Goal: Task Accomplishment & Management: Use online tool/utility

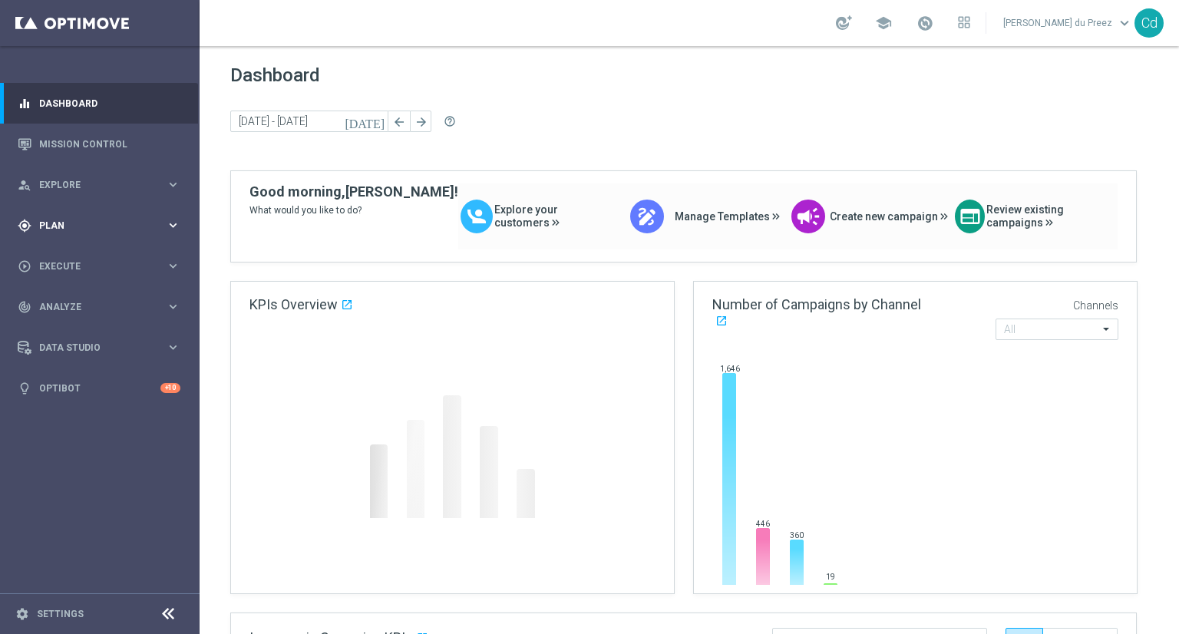
drag, startPoint x: 173, startPoint y: 223, endPoint x: 184, endPoint y: 231, distance: 13.8
click at [173, 223] on icon "keyboard_arrow_right" at bounding box center [173, 225] width 15 height 15
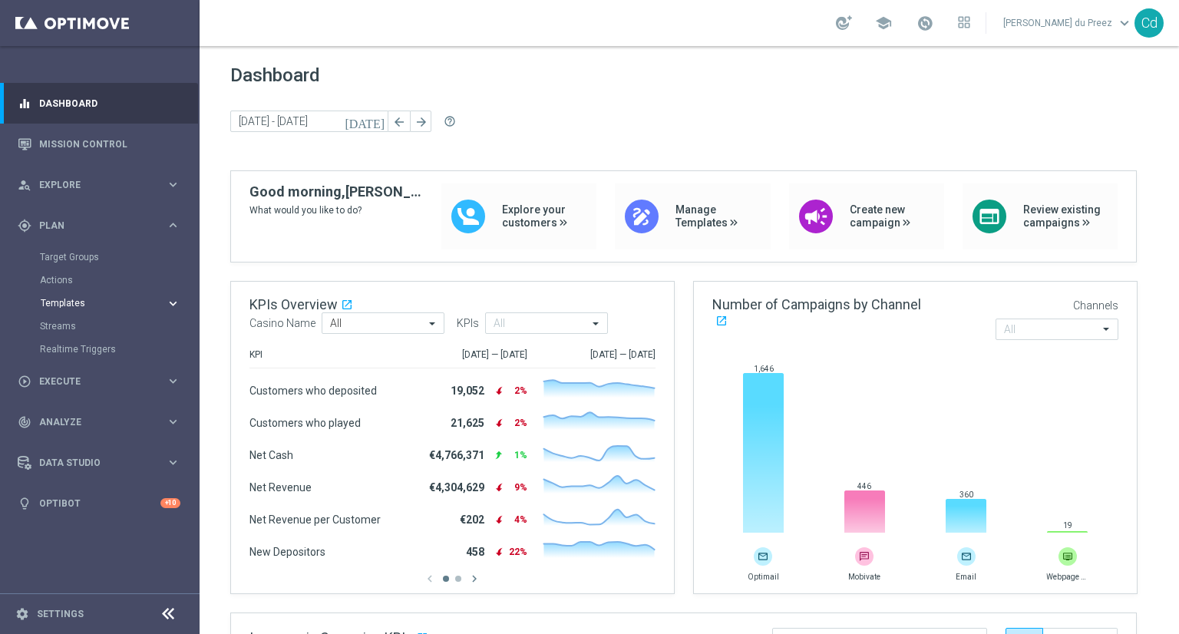
click at [69, 305] on span "Templates" at bounding box center [96, 303] width 110 height 9
click at [71, 325] on link "Optimail" at bounding box center [104, 326] width 112 height 12
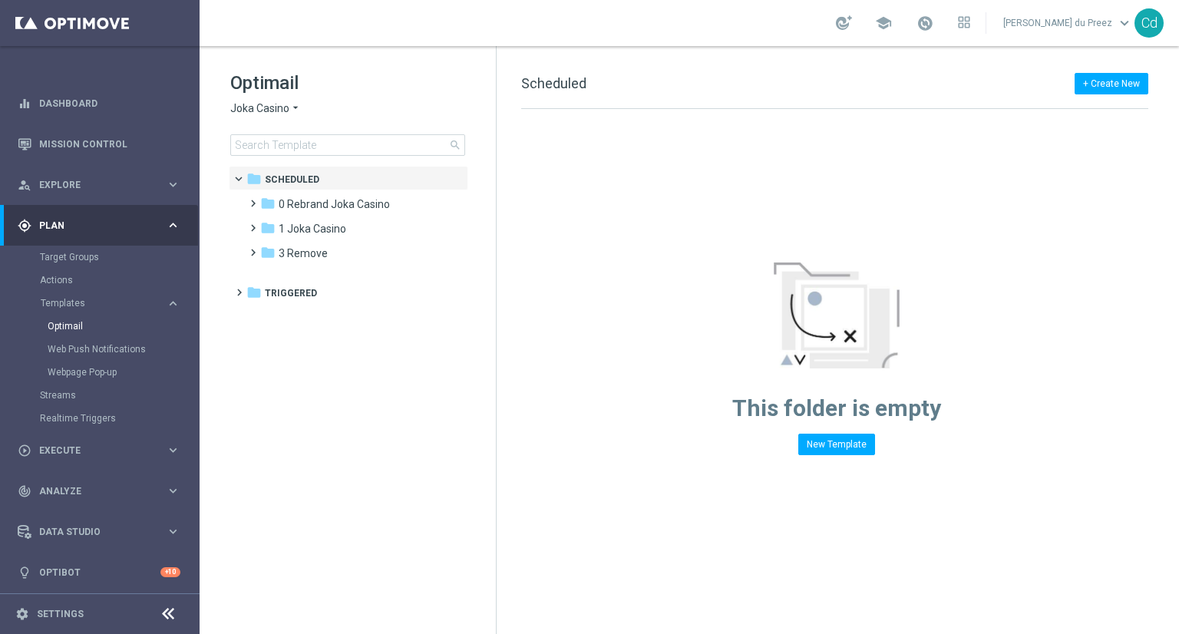
click at [249, 108] on span "Joka Casino" at bounding box center [259, 108] width 59 height 15
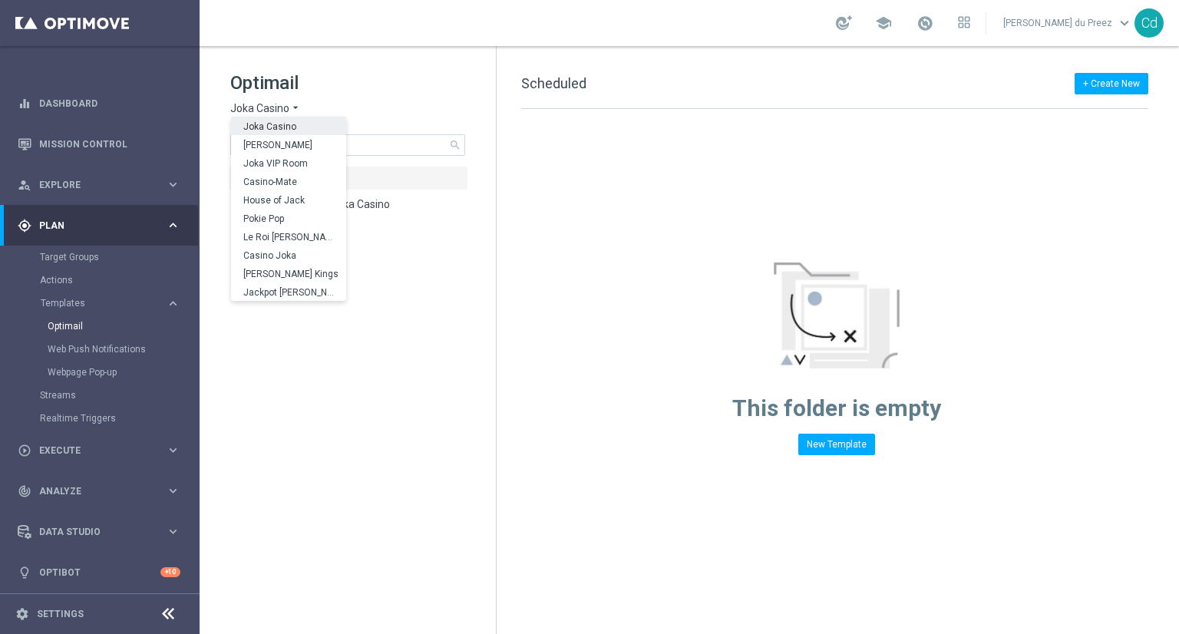
click at [385, 87] on h1 "Optimail" at bounding box center [347, 83] width 235 height 25
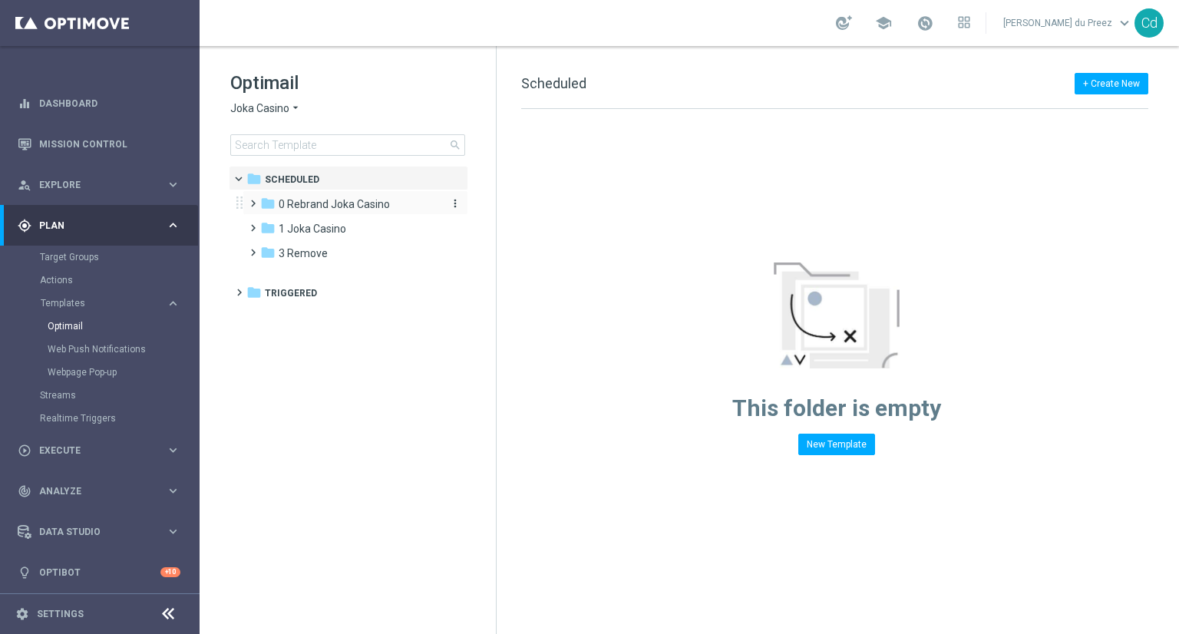
click at [316, 206] on span "0 Rebrand Joka Casino" at bounding box center [334, 204] width 111 height 14
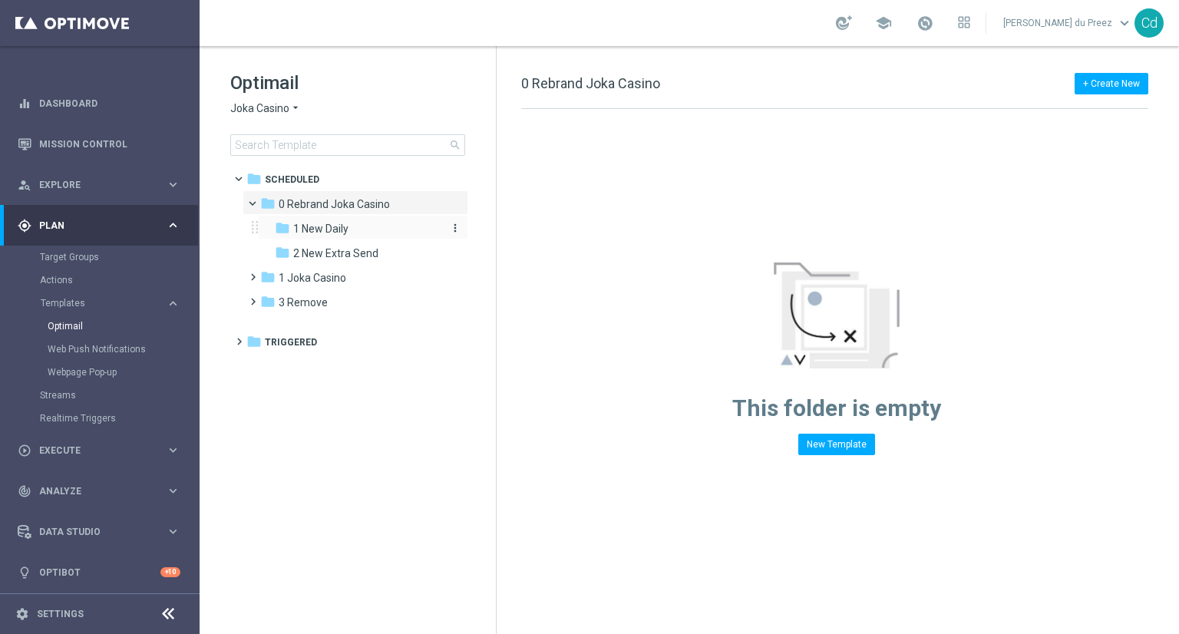
click at [319, 229] on span "1 New Daily" at bounding box center [320, 229] width 55 height 14
click at [335, 228] on span "1 New Daily" at bounding box center [320, 229] width 55 height 14
click at [329, 253] on span "2 New Extra Send" at bounding box center [335, 253] width 85 height 14
click at [321, 276] on span "1 Joka Casino" at bounding box center [313, 278] width 68 height 14
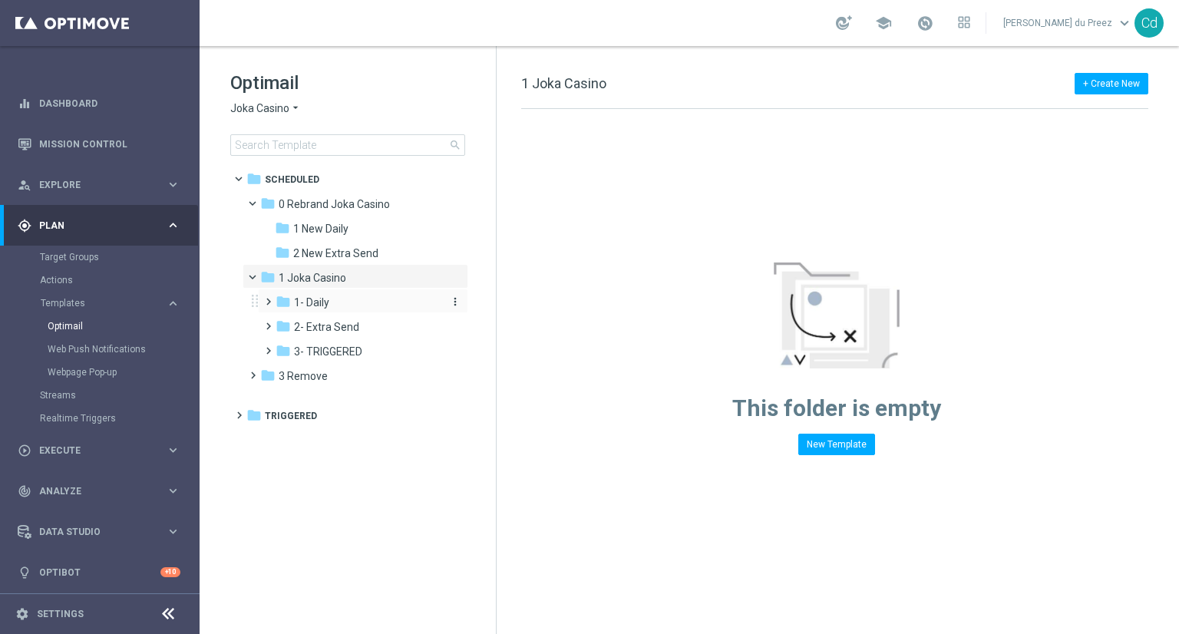
click at [316, 304] on span "1- Daily" at bounding box center [311, 303] width 35 height 14
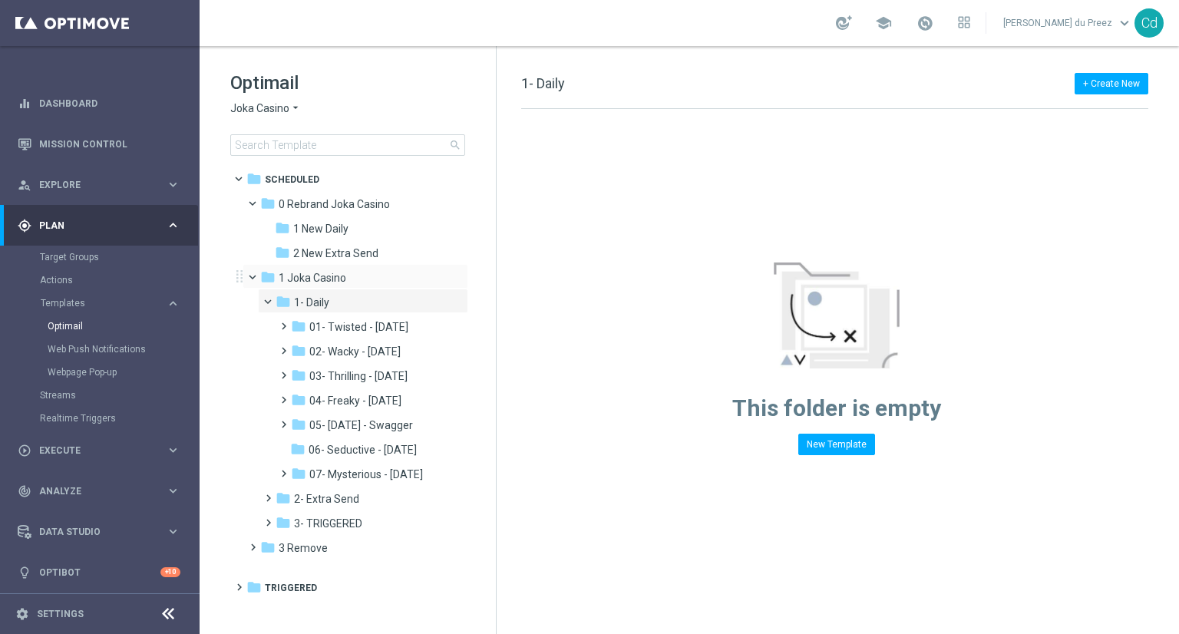
click at [256, 271] on span at bounding box center [259, 273] width 6 height 7
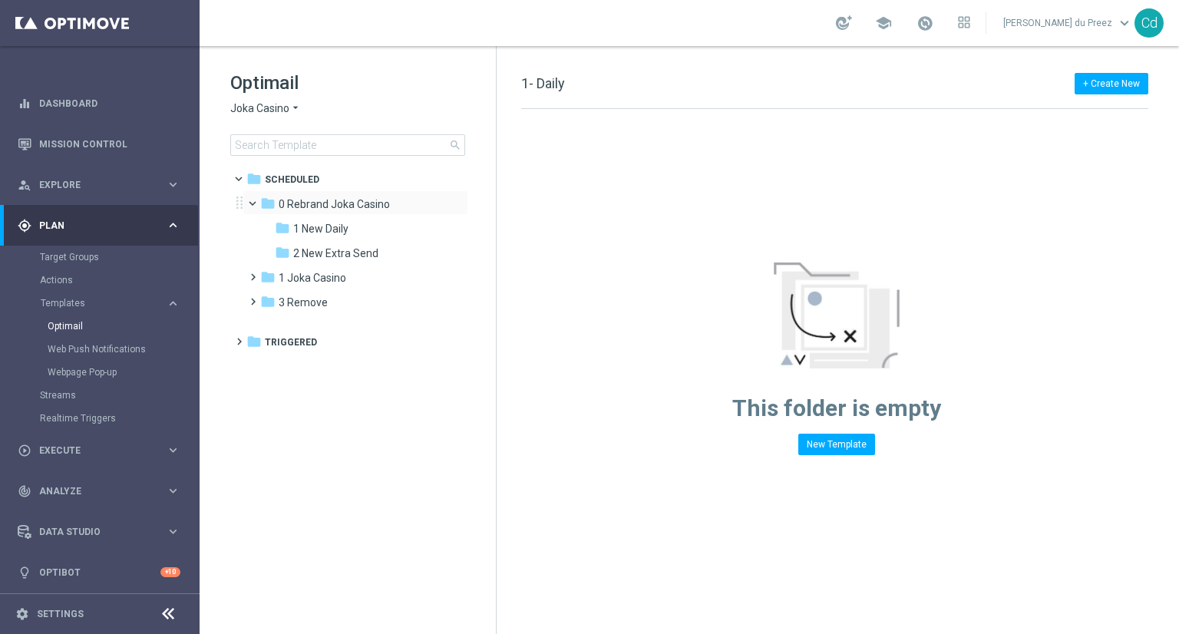
click at [256, 203] on span at bounding box center [259, 199] width 6 height 7
click at [266, 109] on span "Joka Casino" at bounding box center [259, 108] width 59 height 15
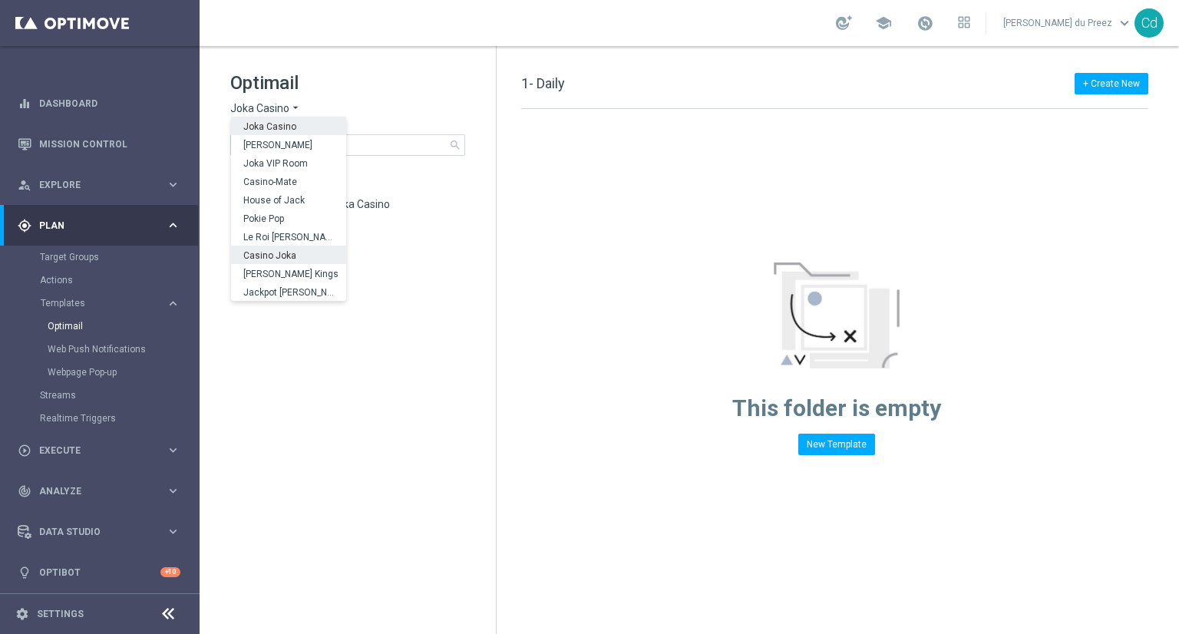
click at [0, 0] on span "Casino Joka" at bounding box center [0, 0] width 0 height 0
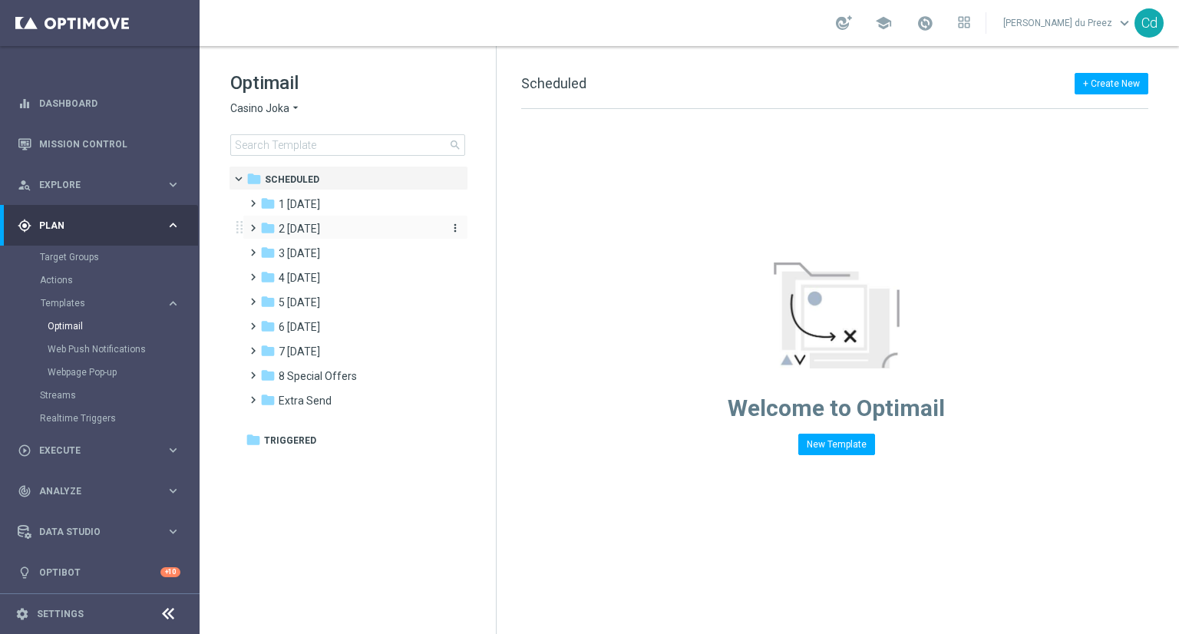
click at [298, 230] on span "2 [DATE]" at bounding box center [299, 229] width 41 height 14
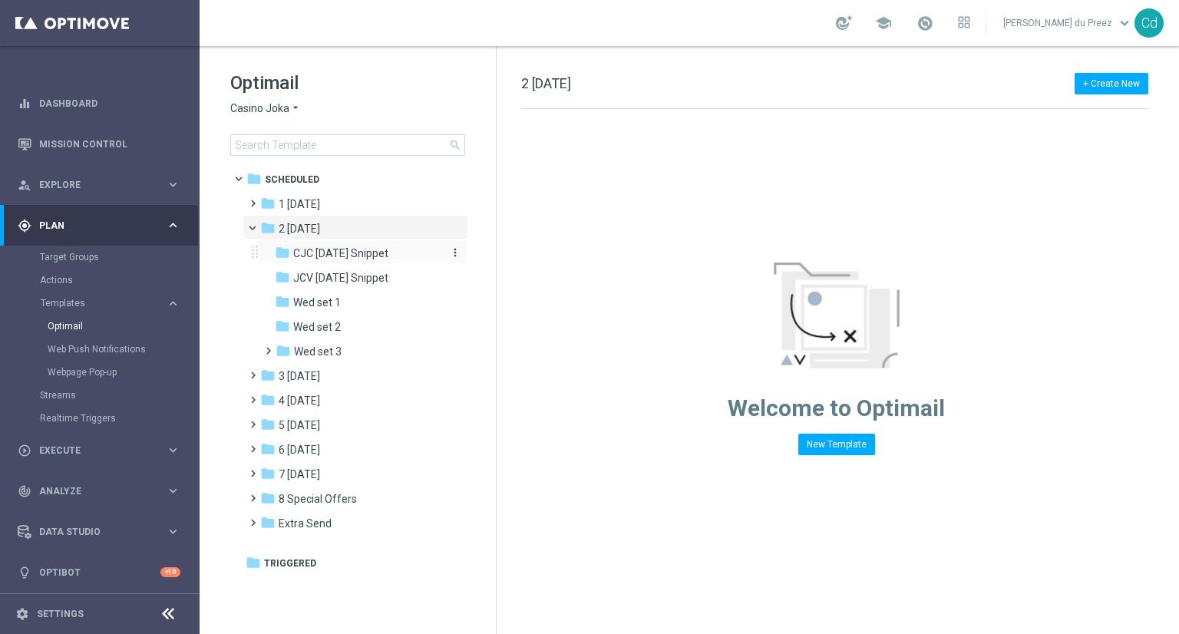
click at [364, 252] on span "CJC [DATE] Snippet" at bounding box center [340, 253] width 95 height 14
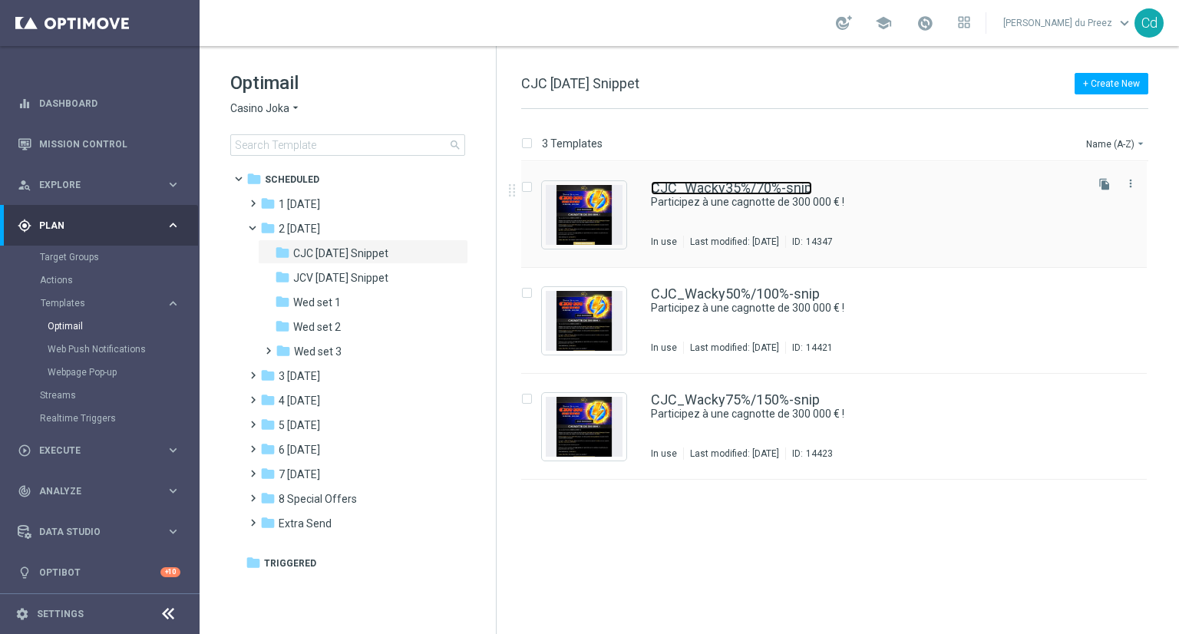
click at [731, 189] on link "CJC_Wacky35%/70%-snip" at bounding box center [731, 188] width 161 height 14
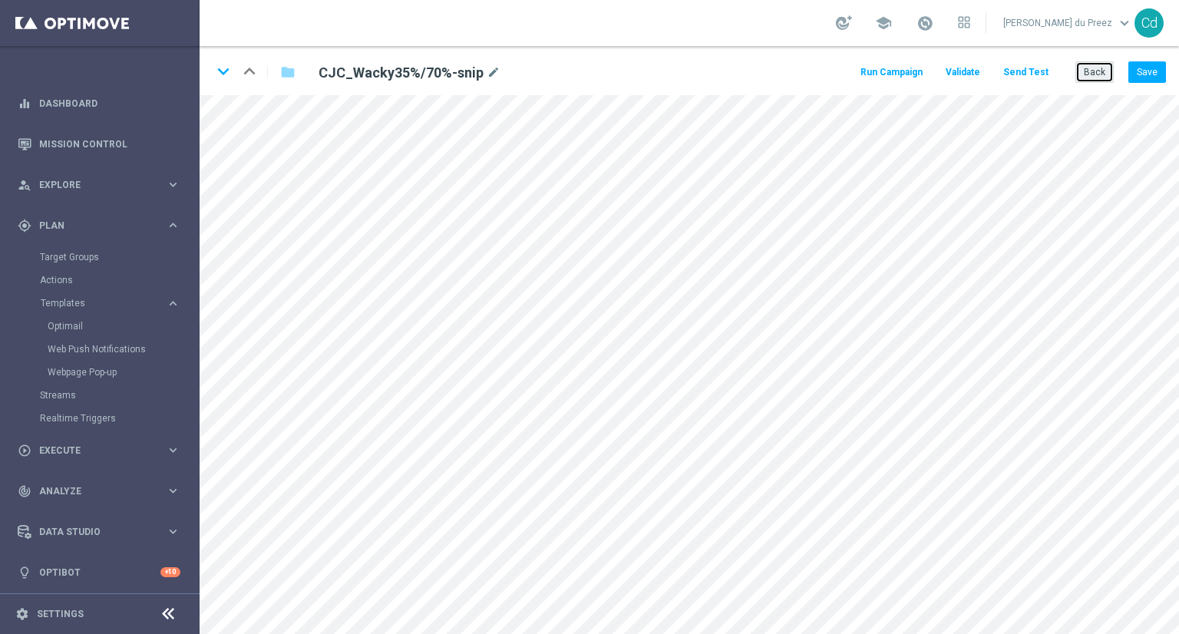
click at [1102, 74] on button "Back" at bounding box center [1094, 71] width 38 height 21
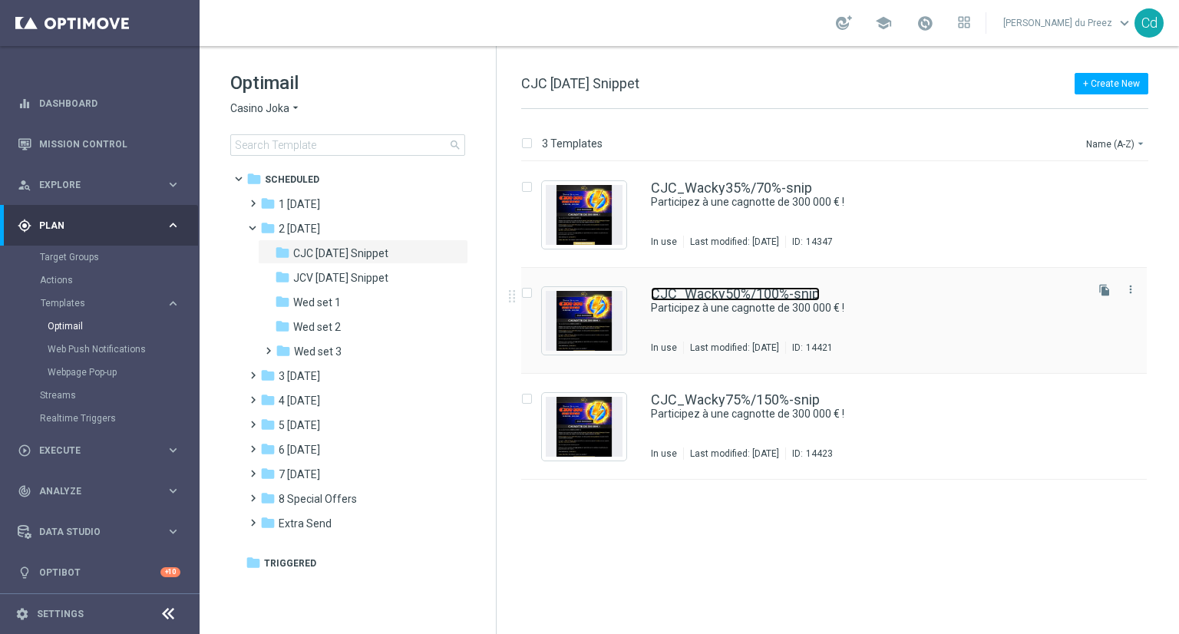
click at [713, 287] on link "CJC_Wacky50%/100%-snip" at bounding box center [735, 294] width 169 height 14
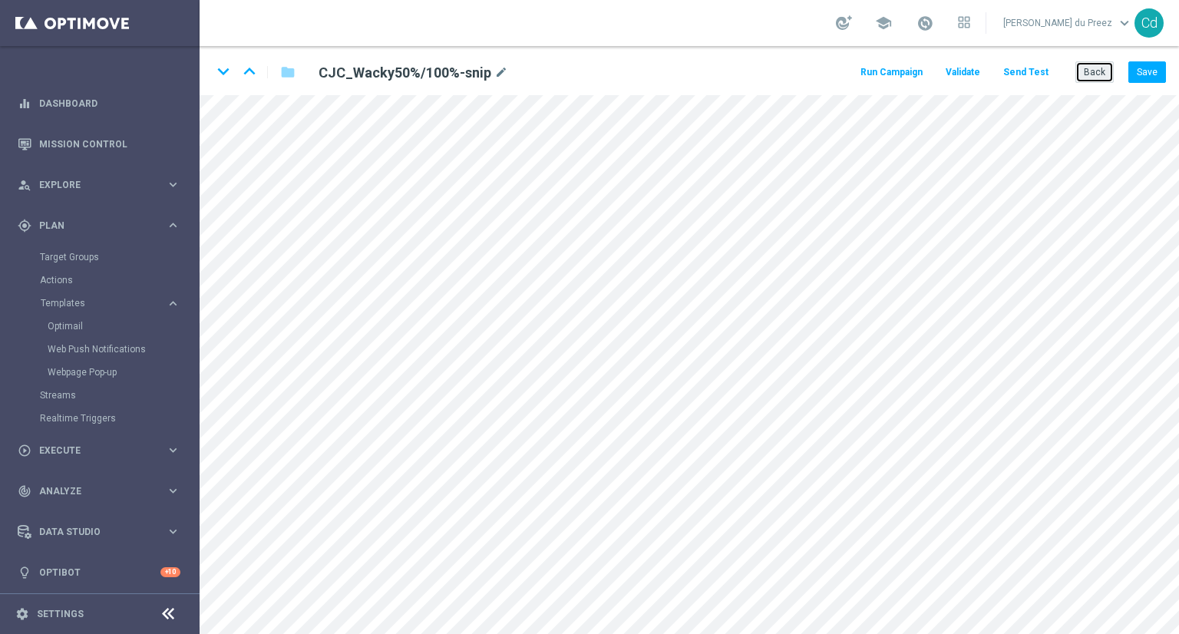
click at [1088, 74] on button "Back" at bounding box center [1094, 71] width 38 height 21
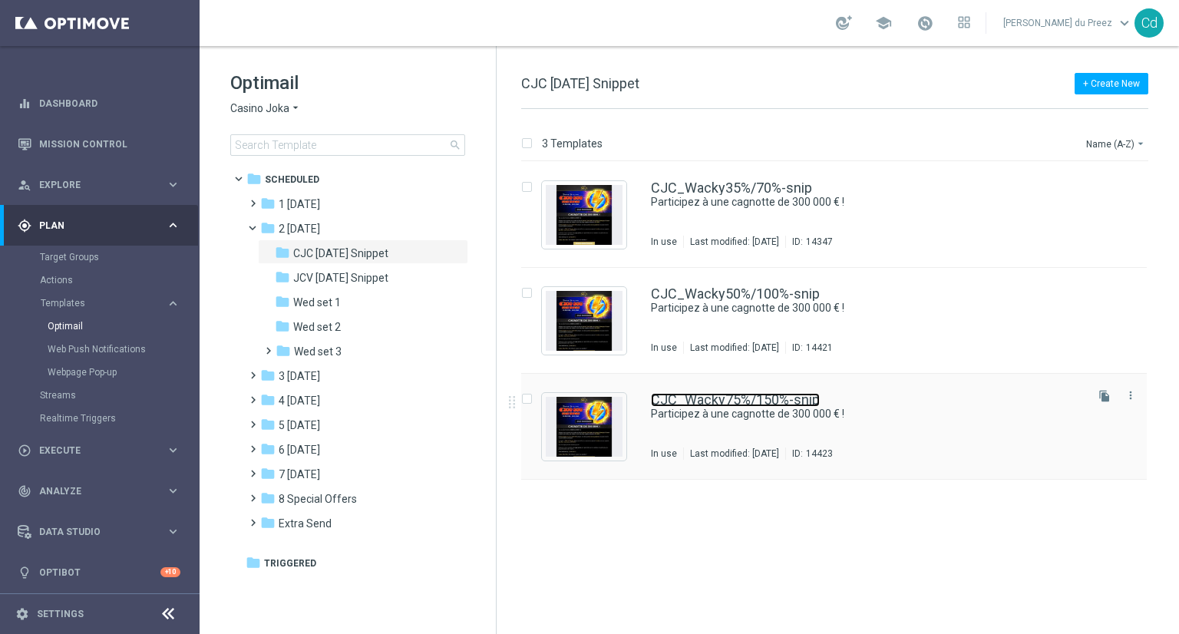
click at [746, 395] on link "CJC_Wacky75%/150%-snip" at bounding box center [735, 400] width 169 height 14
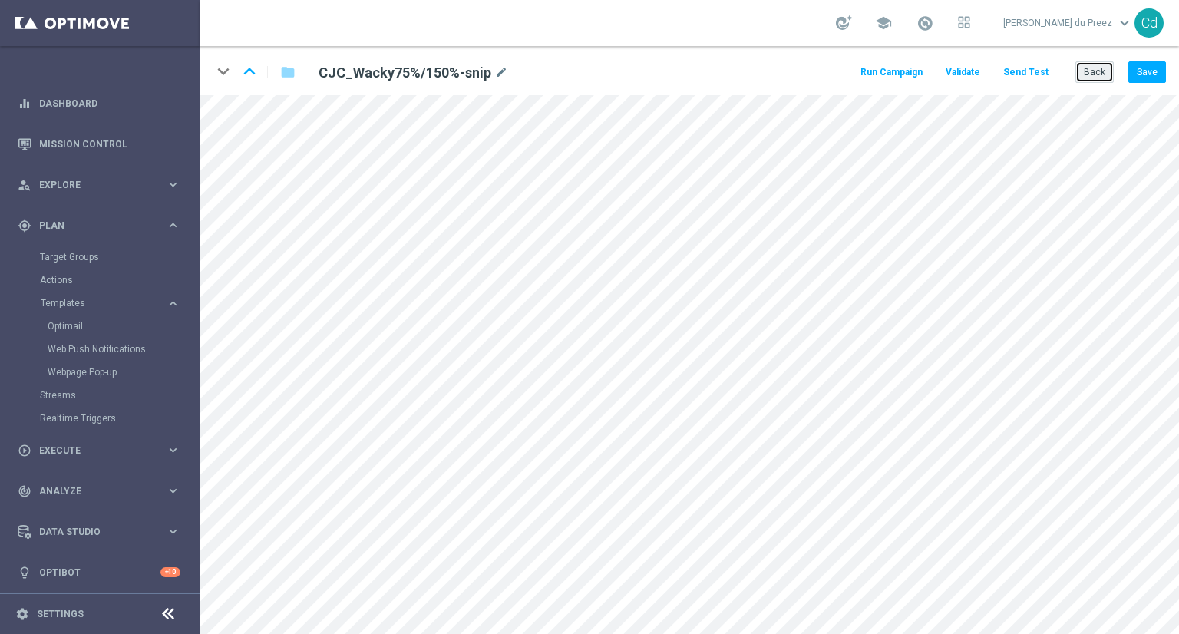
click at [1094, 73] on button "Back" at bounding box center [1094, 71] width 38 height 21
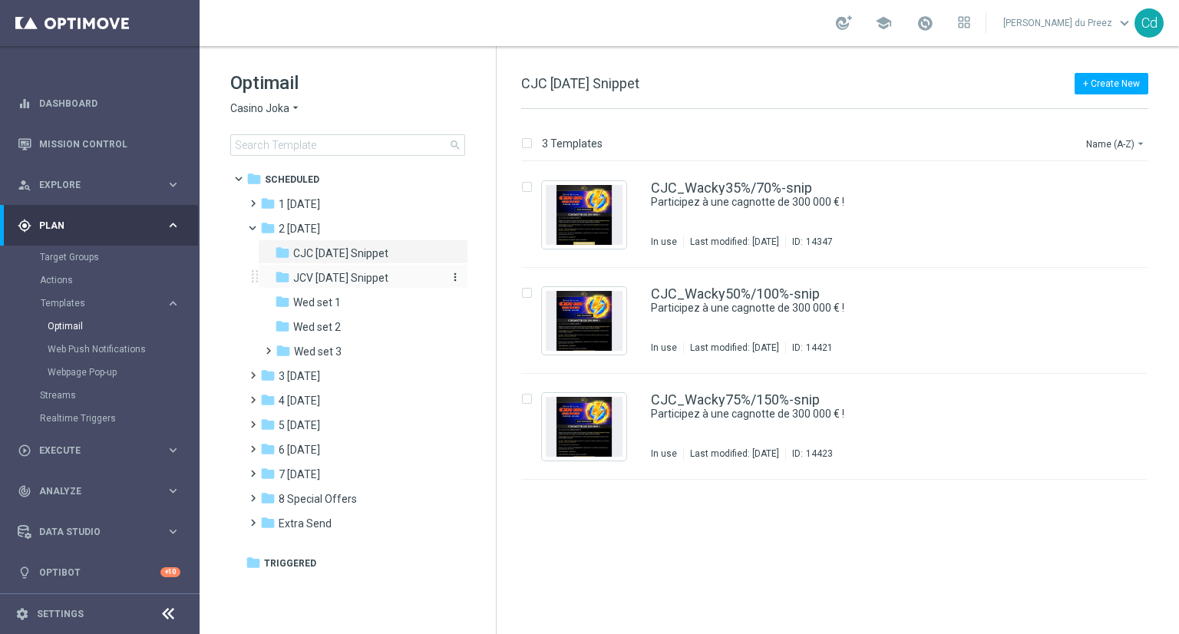
click at [374, 280] on span "JCV [DATE] Snippet" at bounding box center [340, 278] width 95 height 14
drag, startPoint x: 731, startPoint y: 185, endPoint x: 798, endPoint y: 187, distance: 66.8
click at [731, 185] on link "JCV_Wacky35%/70%-snip" at bounding box center [731, 188] width 160 height 14
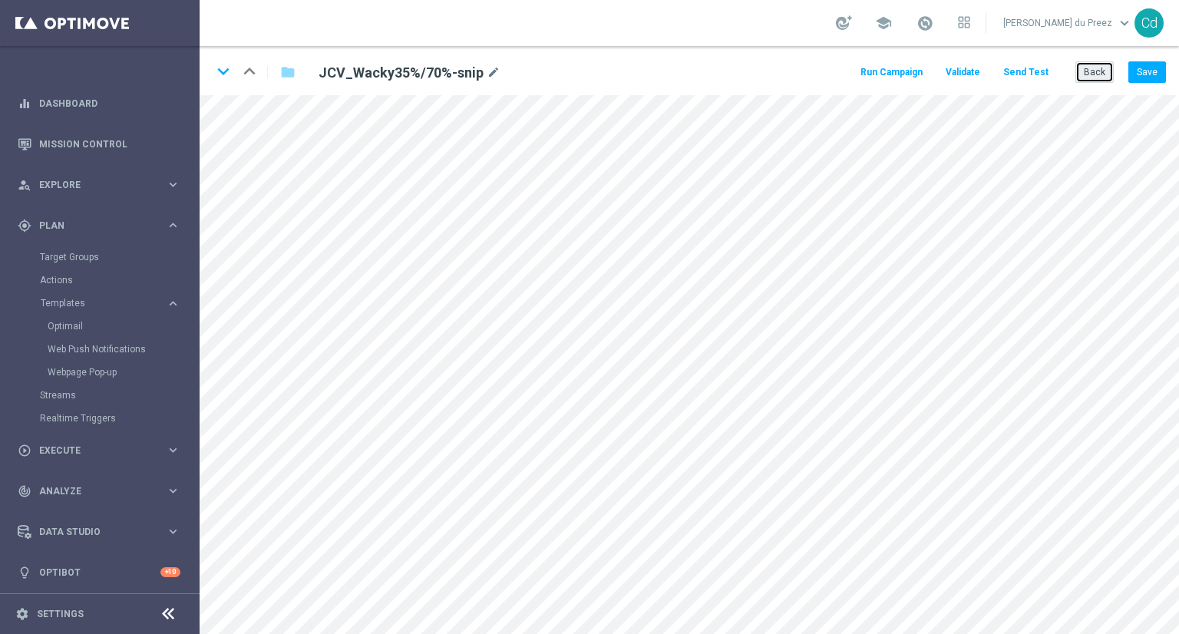
click at [1093, 72] on button "Back" at bounding box center [1094, 71] width 38 height 21
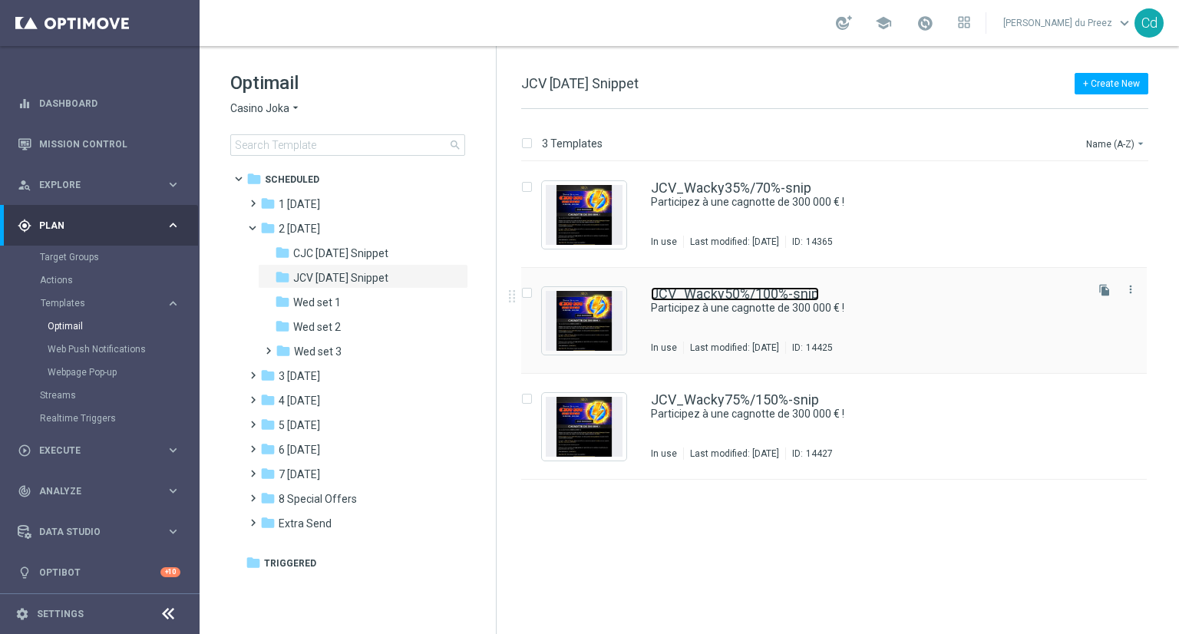
click at [758, 293] on link "JCV_Wacky50%/100%-snip" at bounding box center [735, 294] width 168 height 14
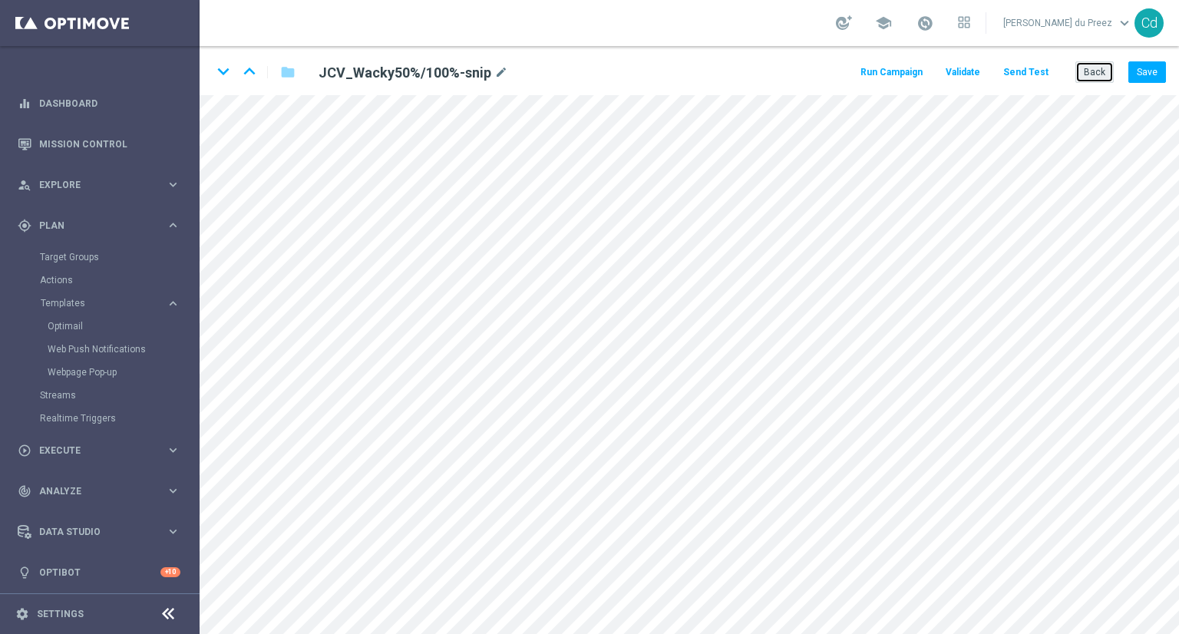
click at [1103, 75] on button "Back" at bounding box center [1094, 71] width 38 height 21
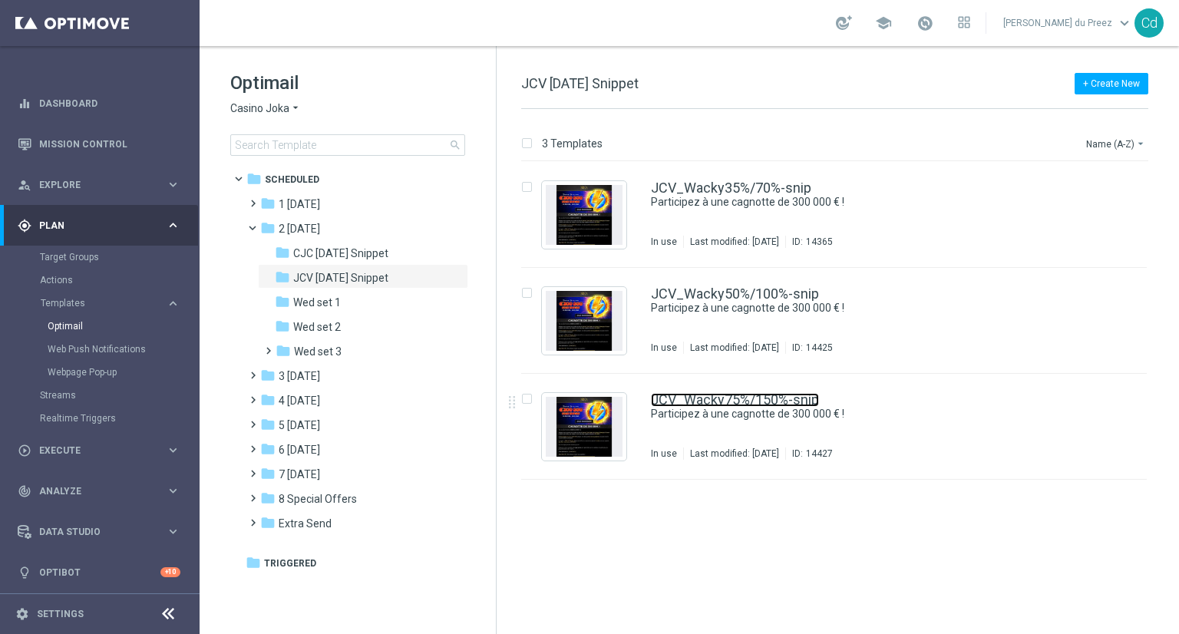
drag, startPoint x: 763, startPoint y: 400, endPoint x: 826, endPoint y: 411, distance: 63.8
click at [763, 400] on link "JCV_Wacky75%/150%-snip" at bounding box center [735, 400] width 168 height 14
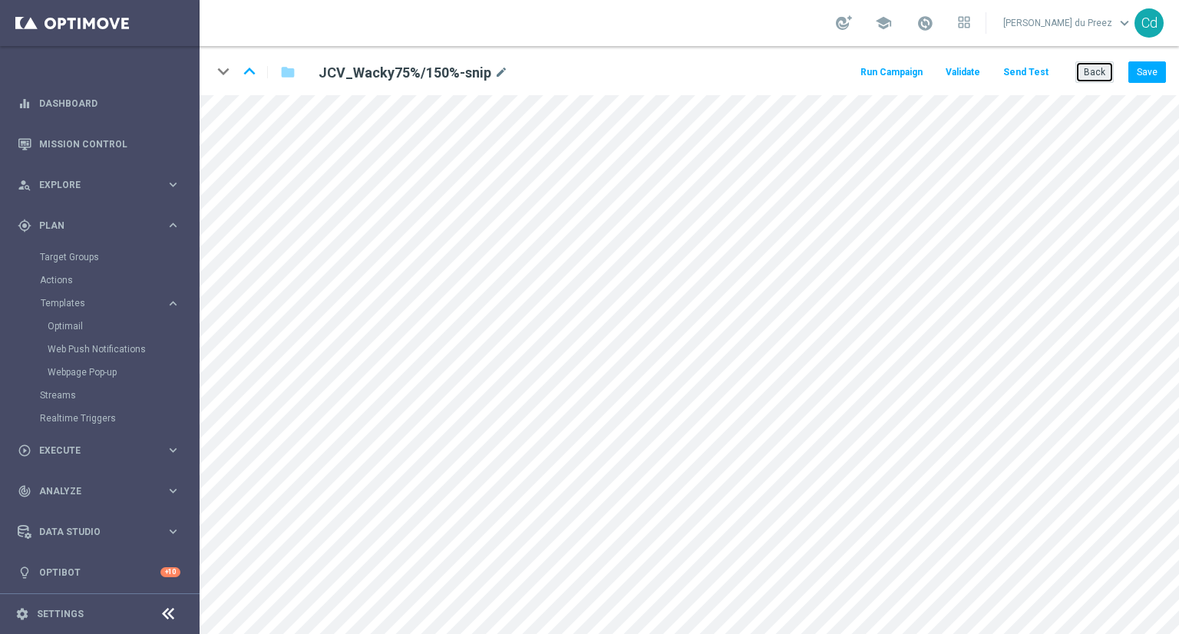
click at [1105, 68] on button "Back" at bounding box center [1094, 71] width 38 height 21
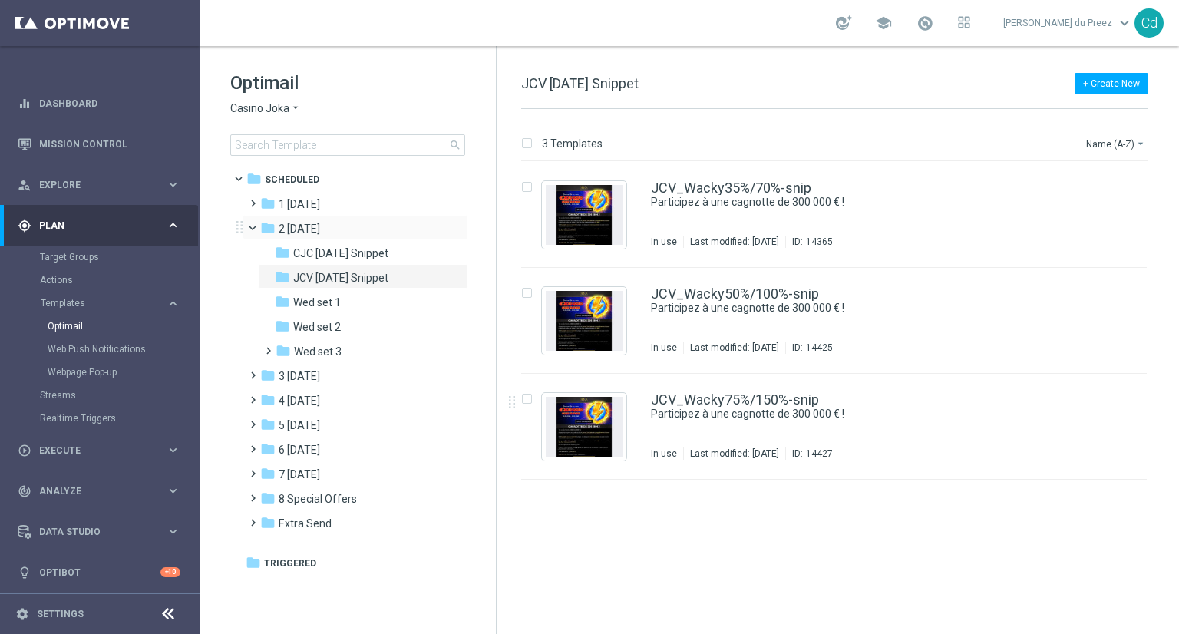
click at [256, 225] on span at bounding box center [259, 224] width 6 height 7
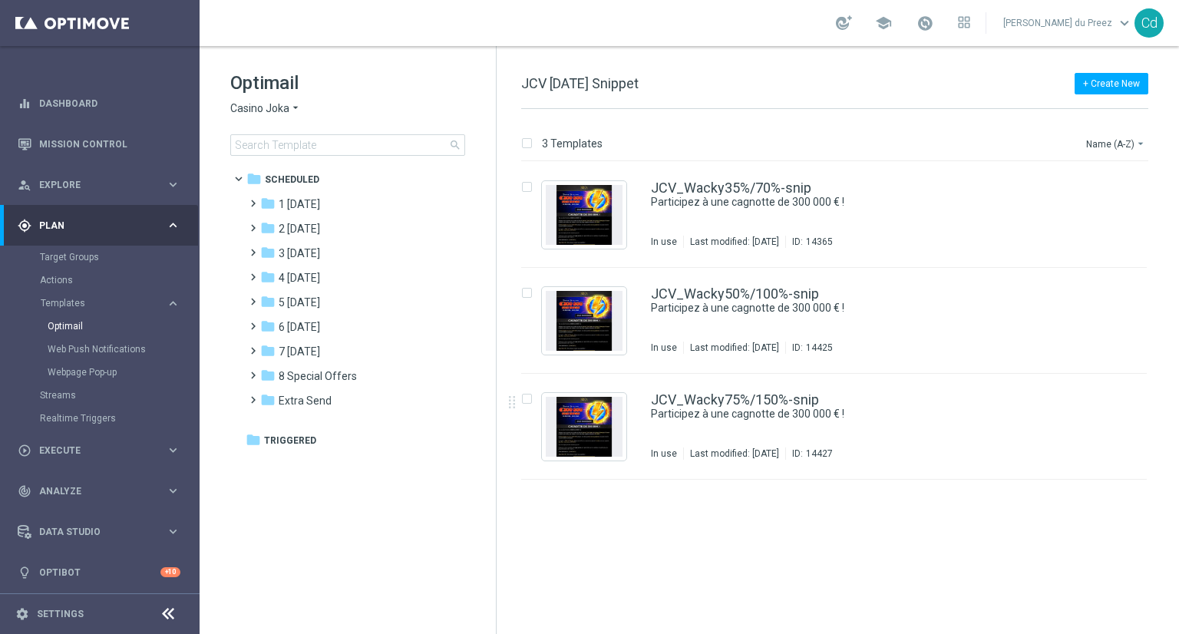
click at [254, 111] on span "Casino Joka" at bounding box center [259, 108] width 59 height 15
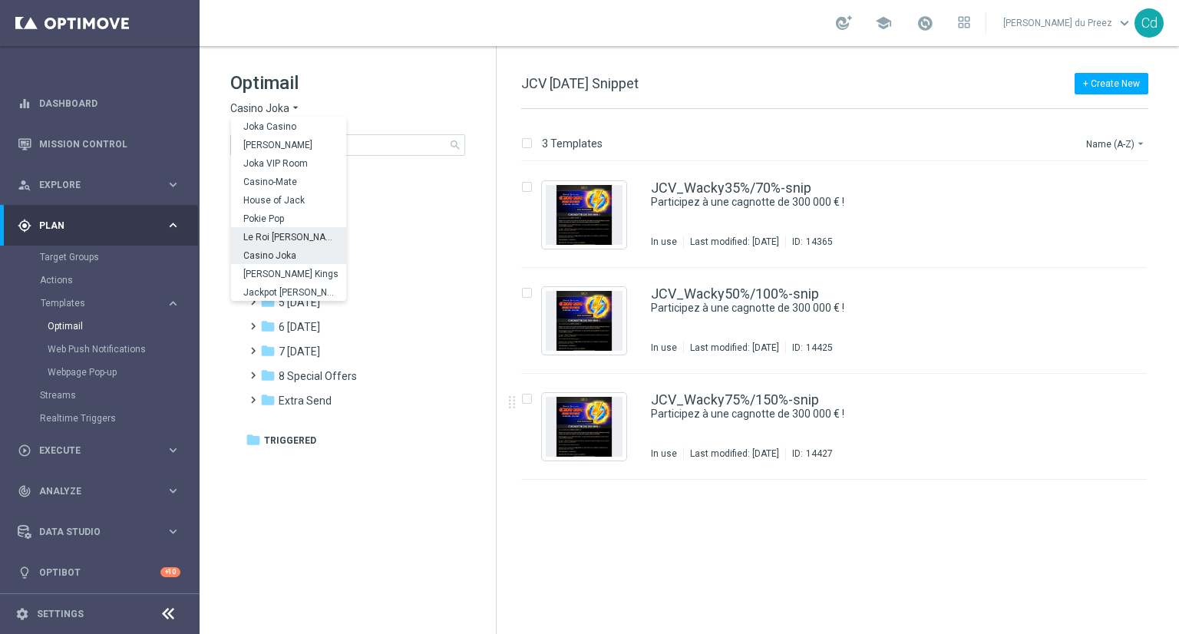
click at [0, 0] on span "Le Roi [PERSON_NAME]" at bounding box center [0, 0] width 0 height 0
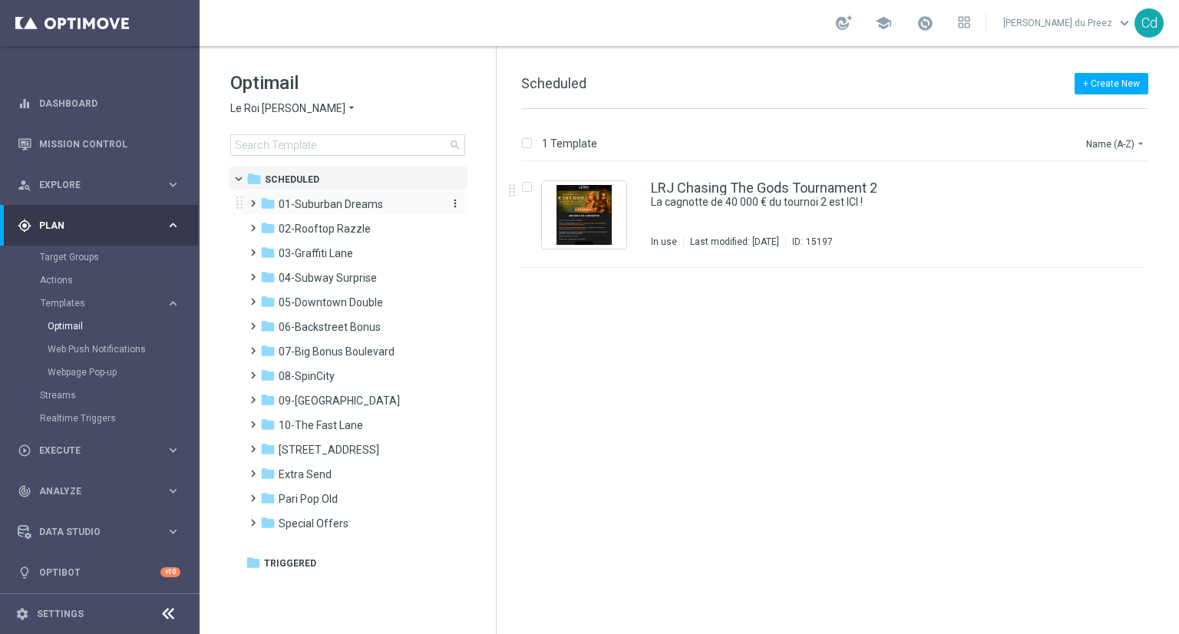
click at [325, 204] on span "01-Suburban Dreams" at bounding box center [331, 204] width 104 height 14
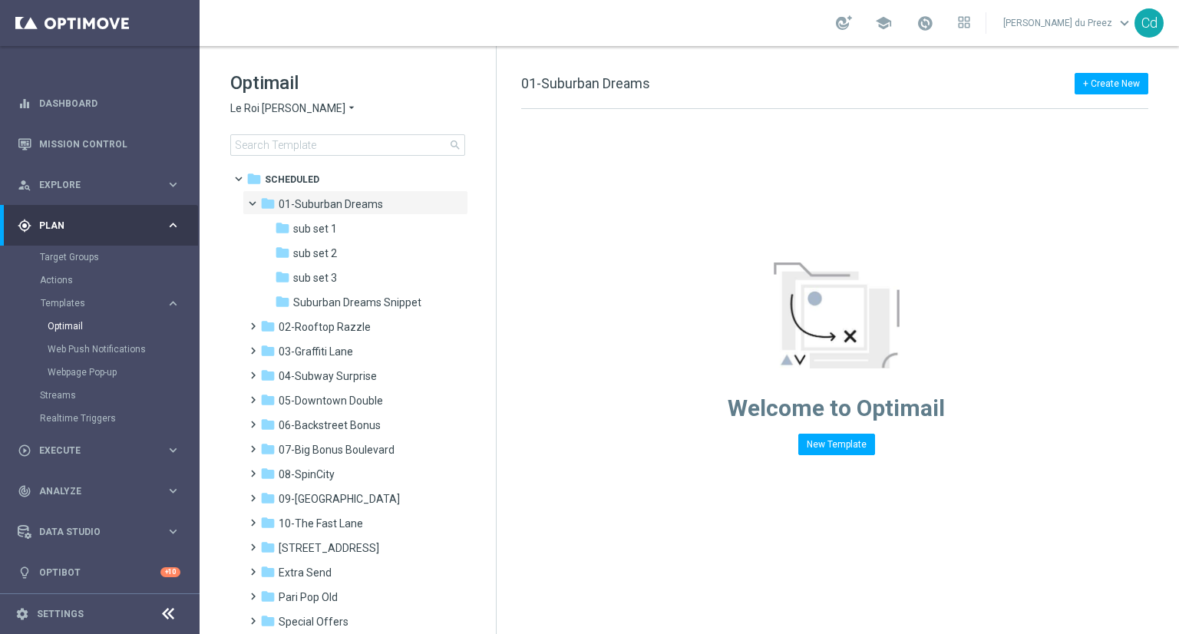
click at [384, 303] on span "Suburban Dreams Snippet" at bounding box center [357, 303] width 128 height 14
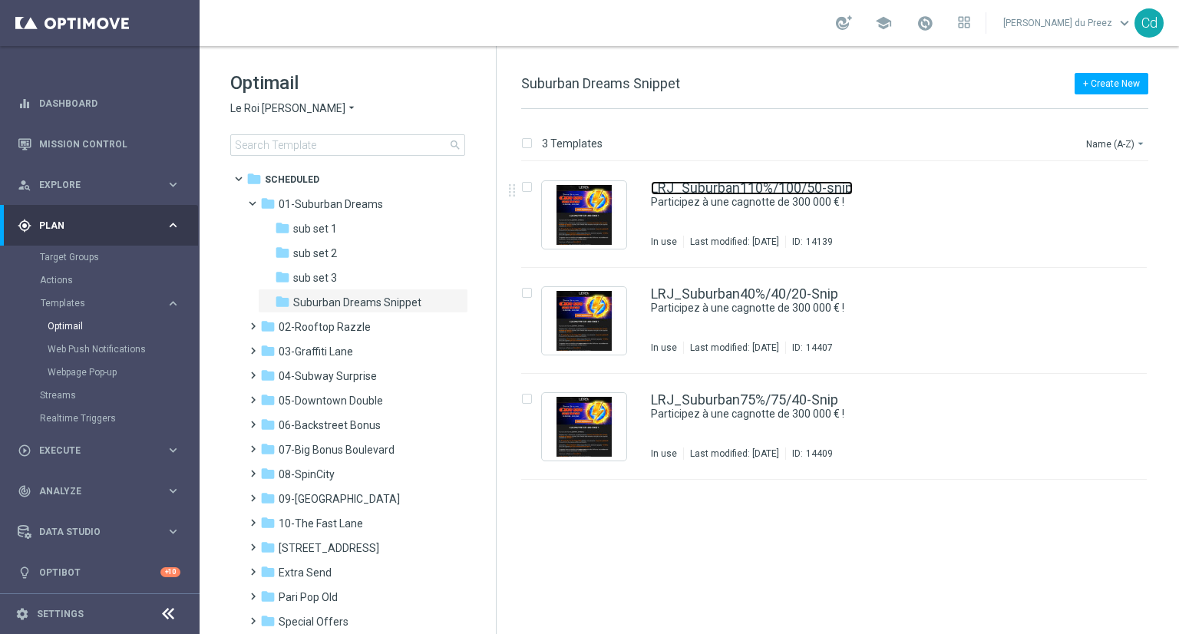
drag, startPoint x: 767, startPoint y: 185, endPoint x: 834, endPoint y: 185, distance: 67.5
click at [767, 185] on link "LRJ_Suburban110%/100/50-snip" at bounding box center [752, 188] width 202 height 14
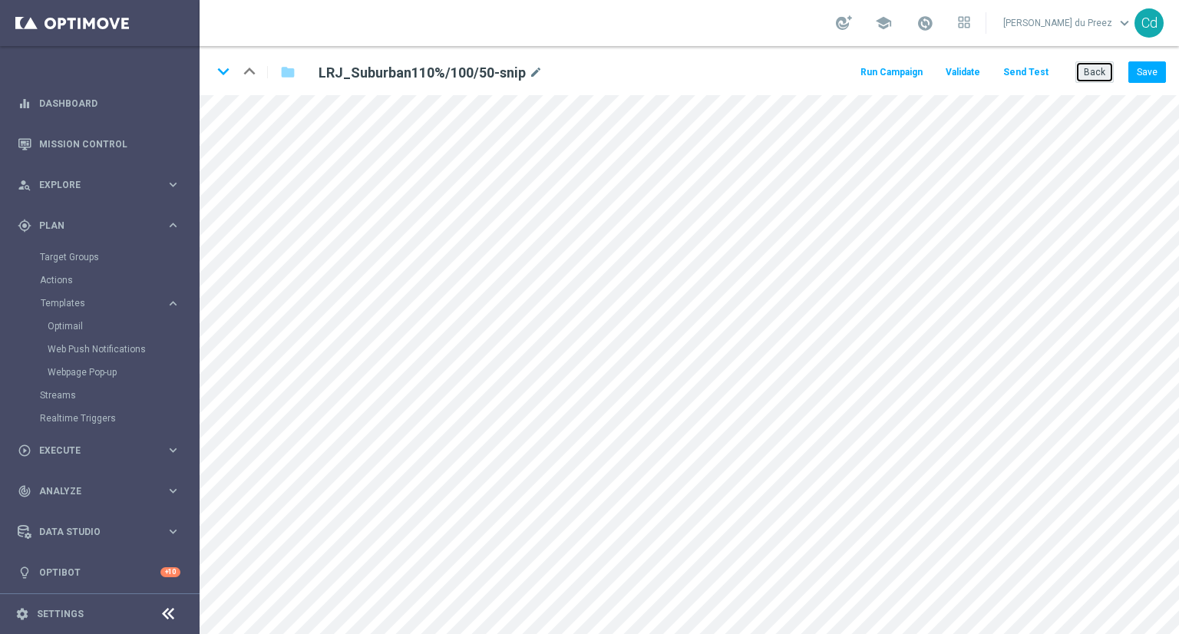
click at [1096, 75] on button "Back" at bounding box center [1094, 71] width 38 height 21
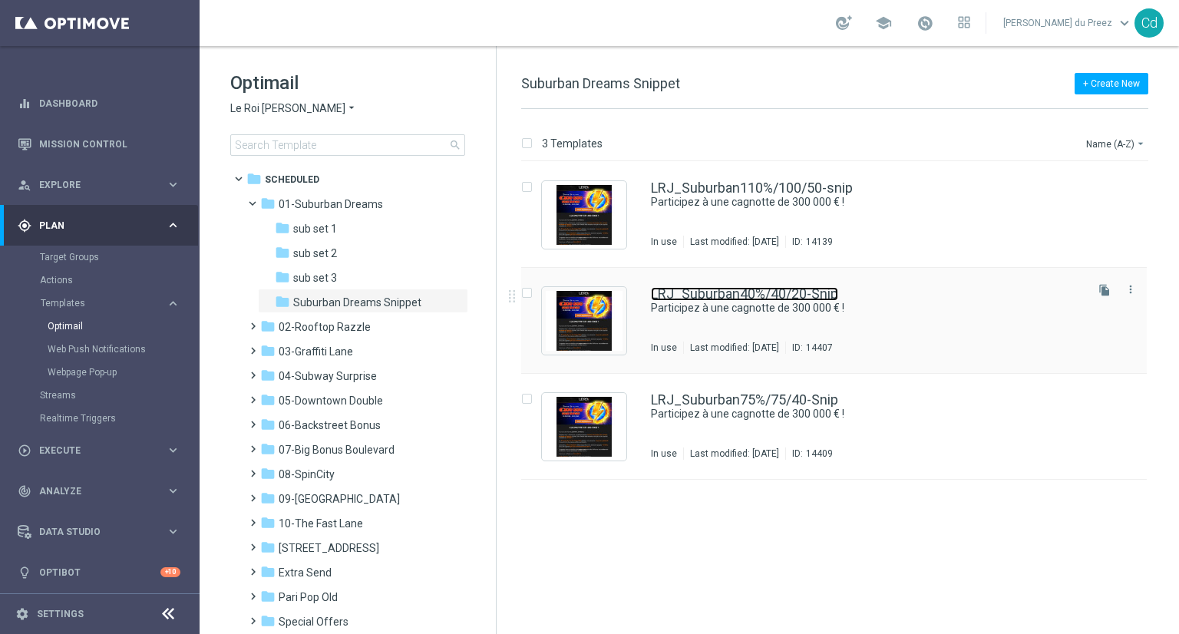
click at [725, 292] on link "LRJ_Suburban40%/40/20-Snip" at bounding box center [744, 294] width 187 height 14
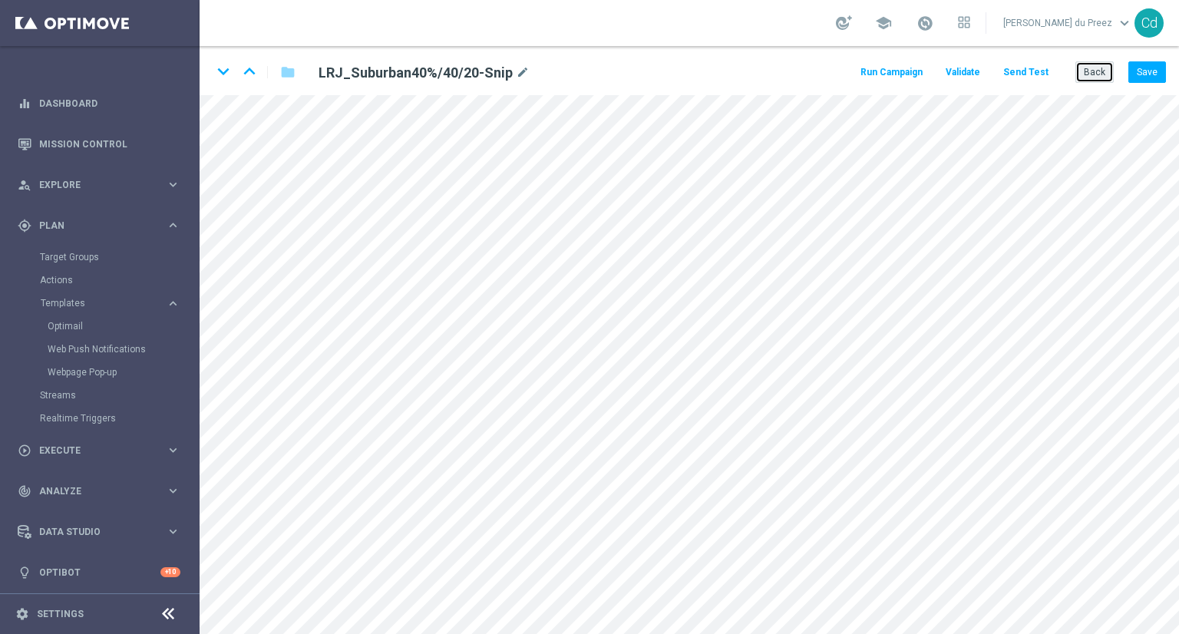
click at [1096, 78] on button "Back" at bounding box center [1094, 71] width 38 height 21
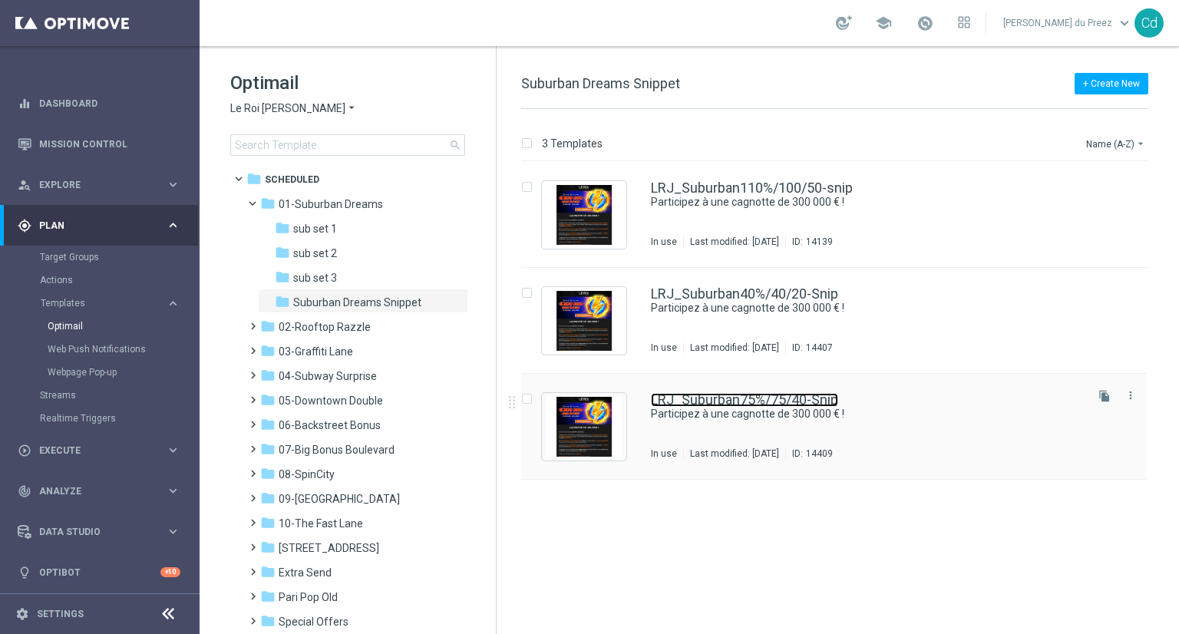
click at [771, 405] on link "LRJ_Suburban75%/75/40-Snip" at bounding box center [744, 400] width 187 height 14
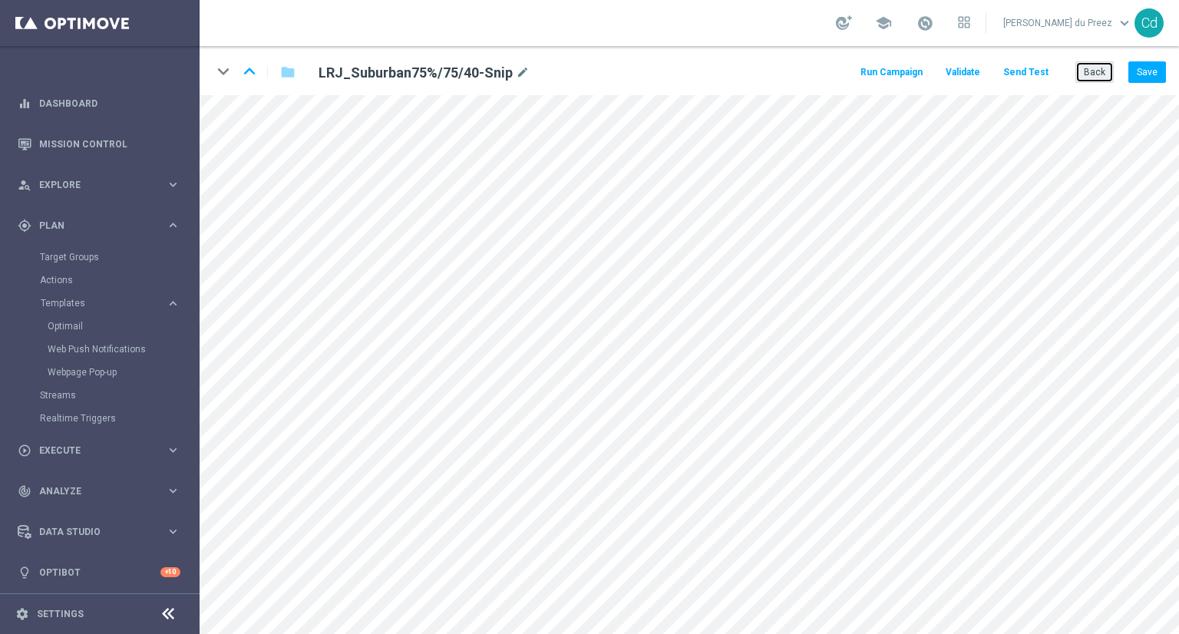
click at [1100, 79] on button "Back" at bounding box center [1094, 71] width 38 height 21
